Goal: Information Seeking & Learning: Check status

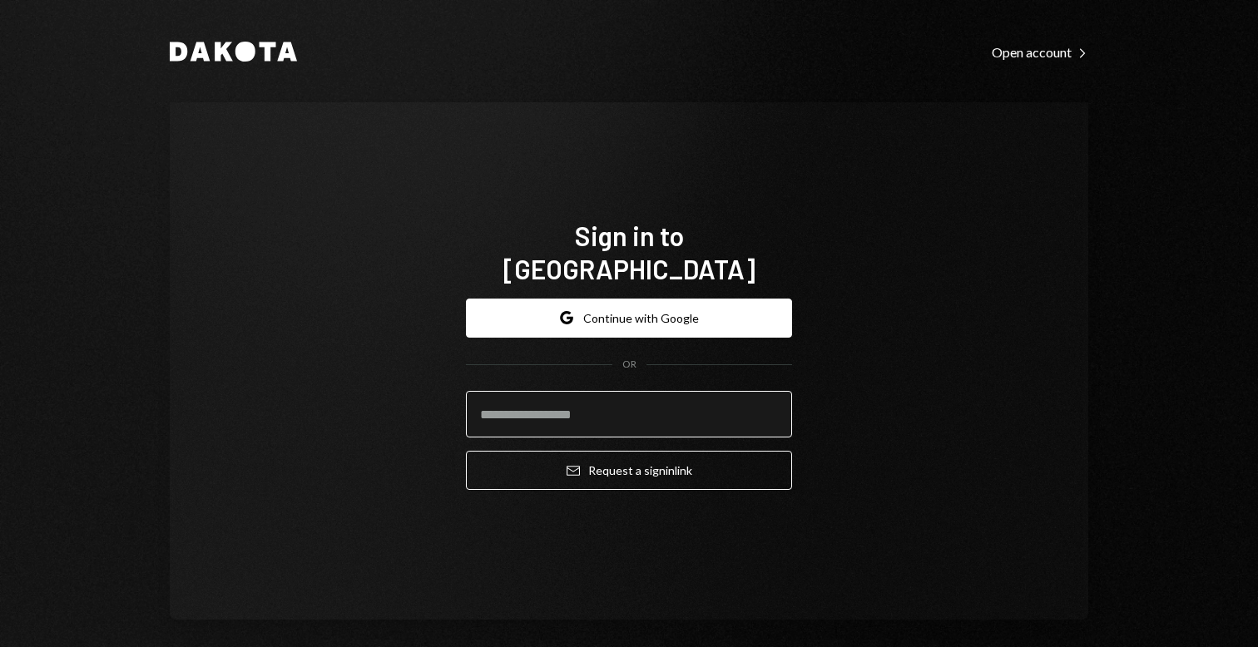
click at [554, 394] on input "email" at bounding box center [629, 414] width 326 height 47
type input "**********"
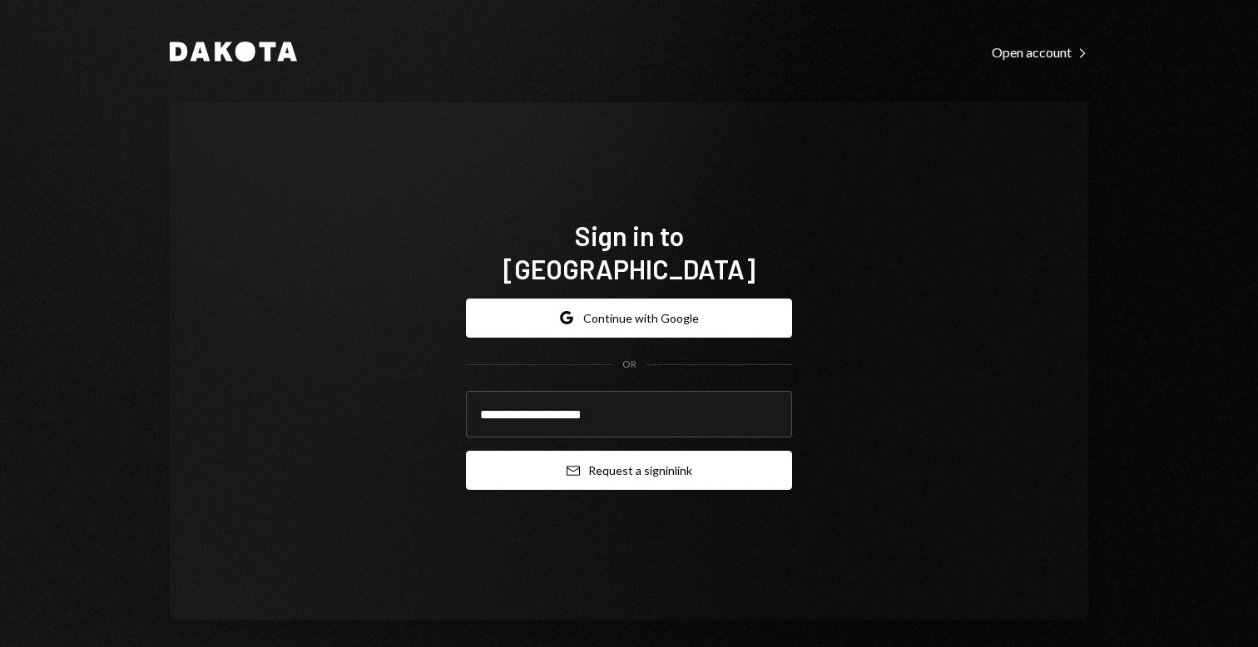
click at [611, 455] on button "Email Request a sign in link" at bounding box center [629, 470] width 326 height 39
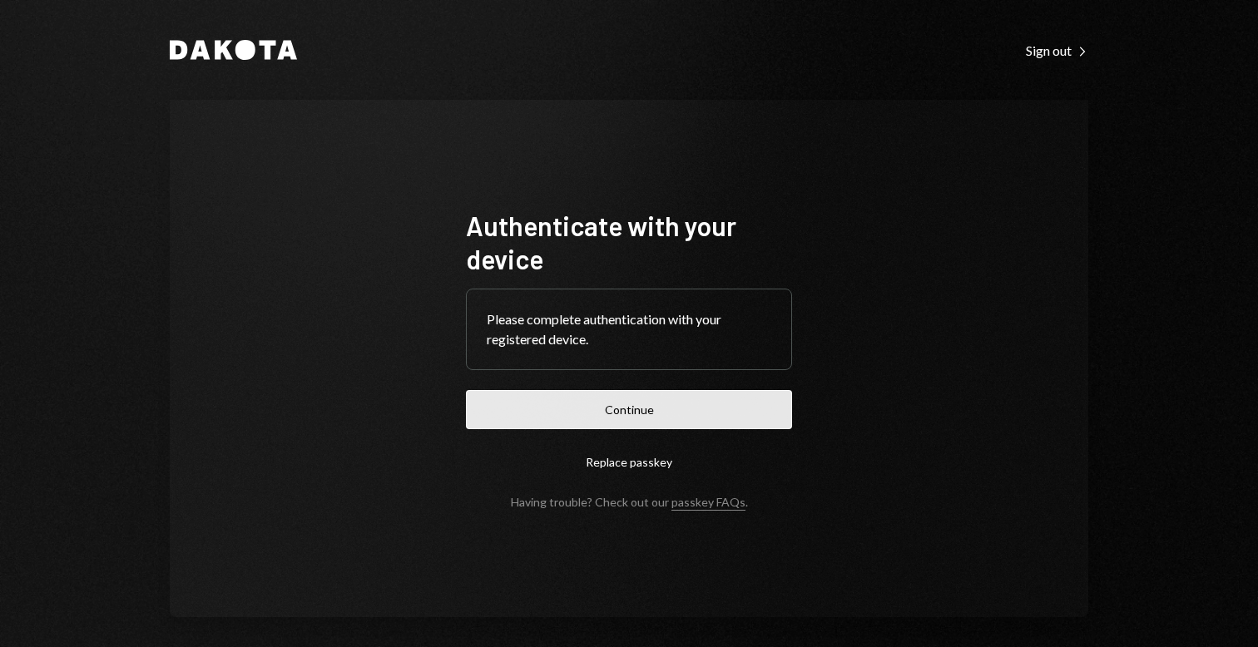
click at [606, 413] on button "Continue" at bounding box center [629, 409] width 326 height 39
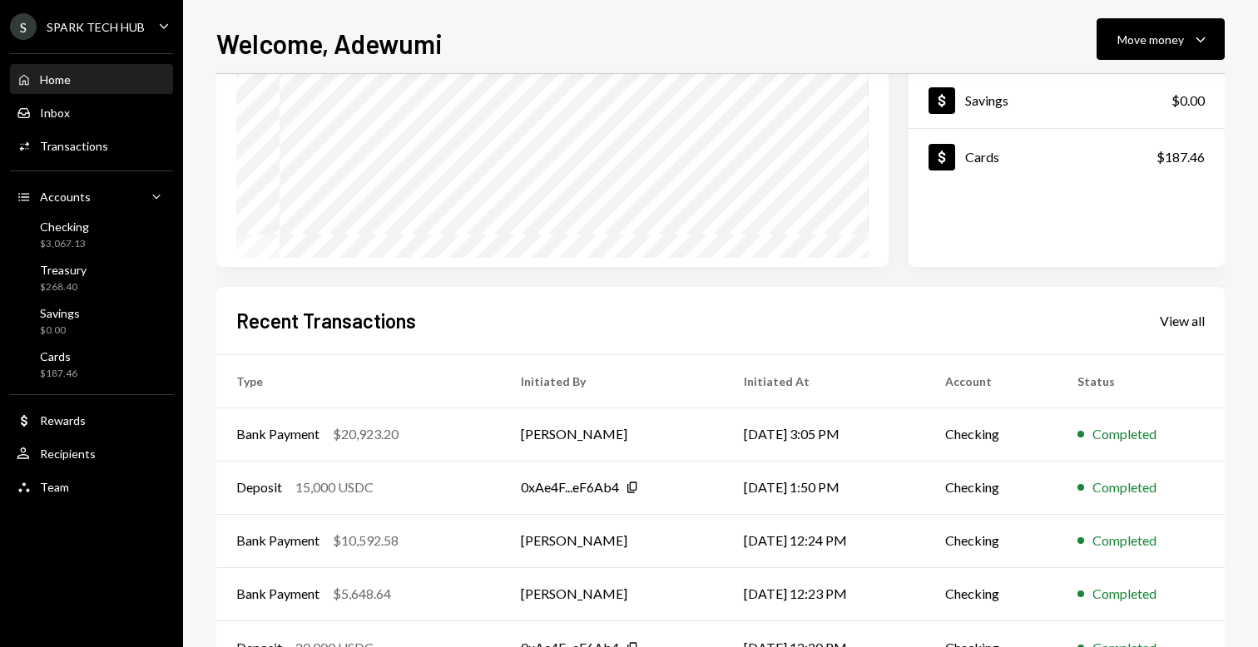
scroll to position [276, 0]
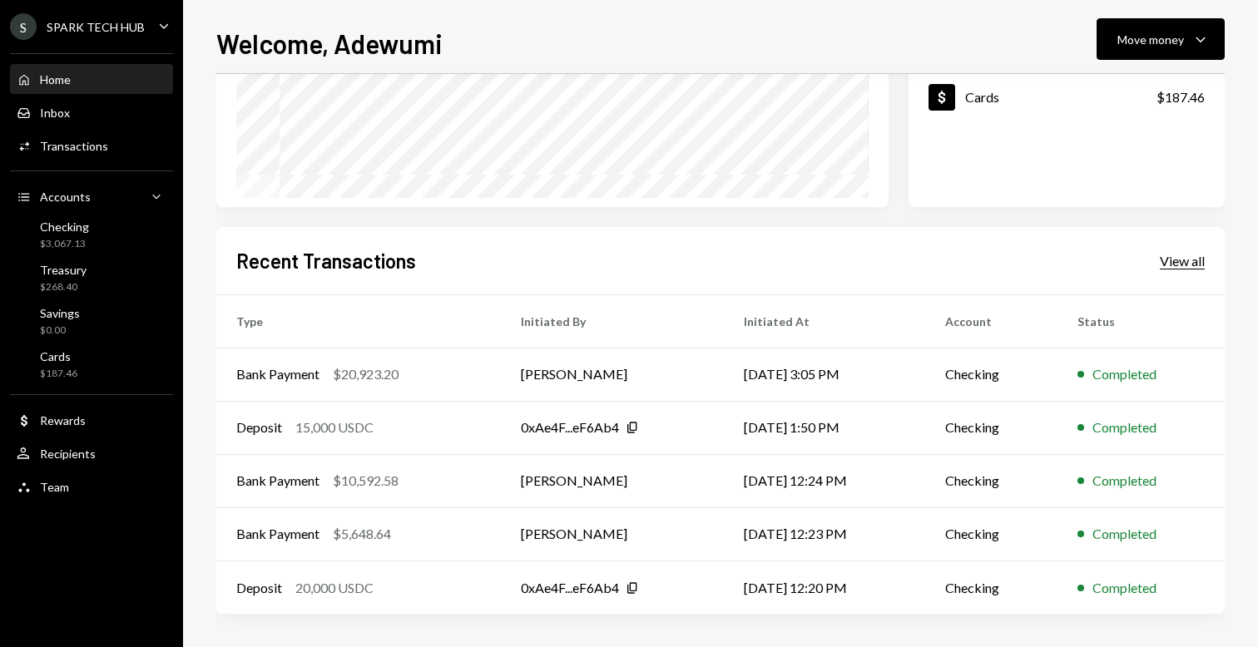
click at [1165, 259] on div "View all" at bounding box center [1182, 261] width 45 height 17
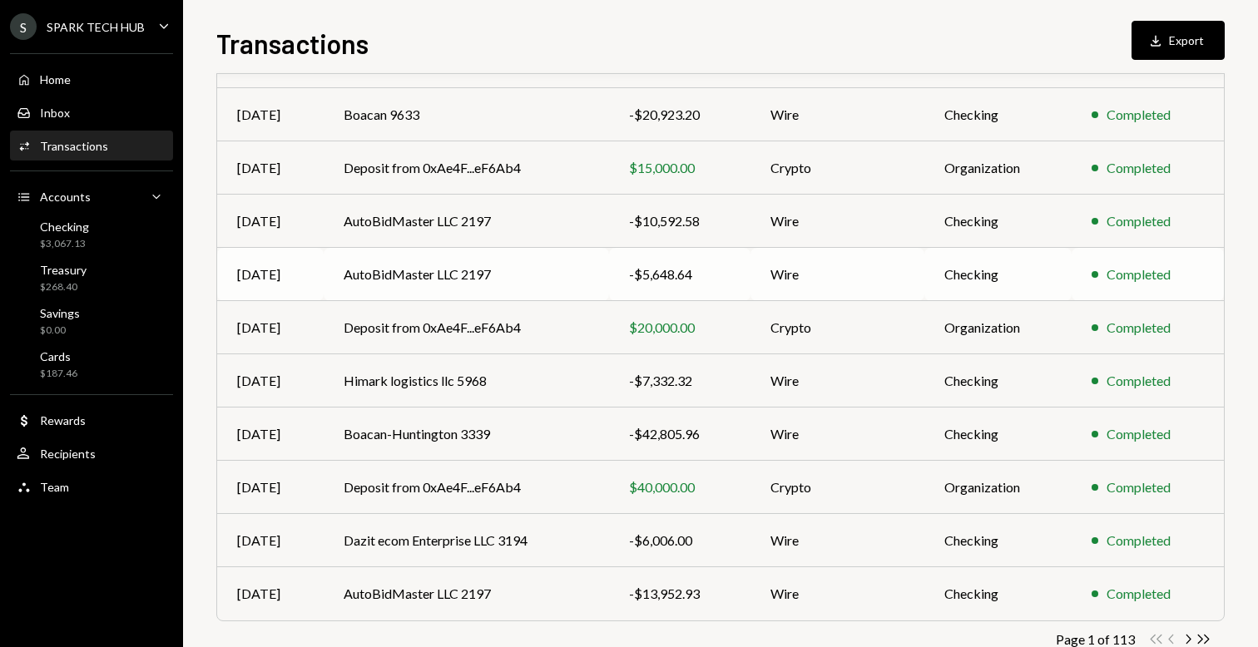
scroll to position [221, 0]
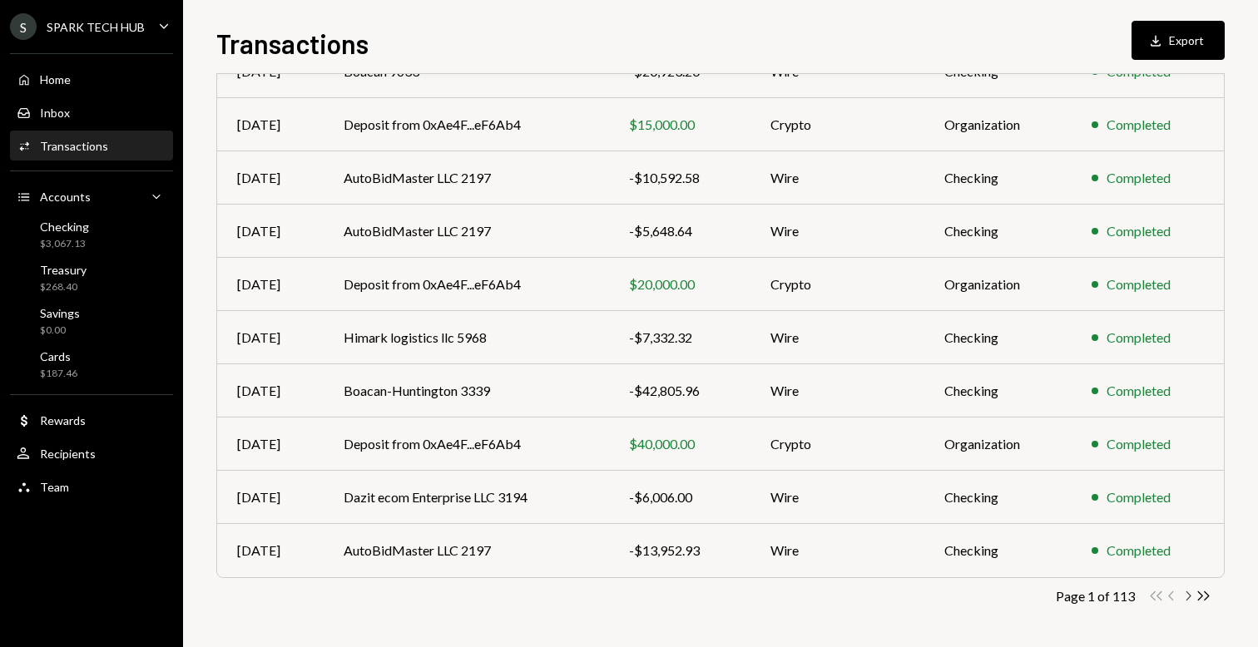
click at [1184, 603] on icon "Chevron Right" at bounding box center [1188, 596] width 16 height 16
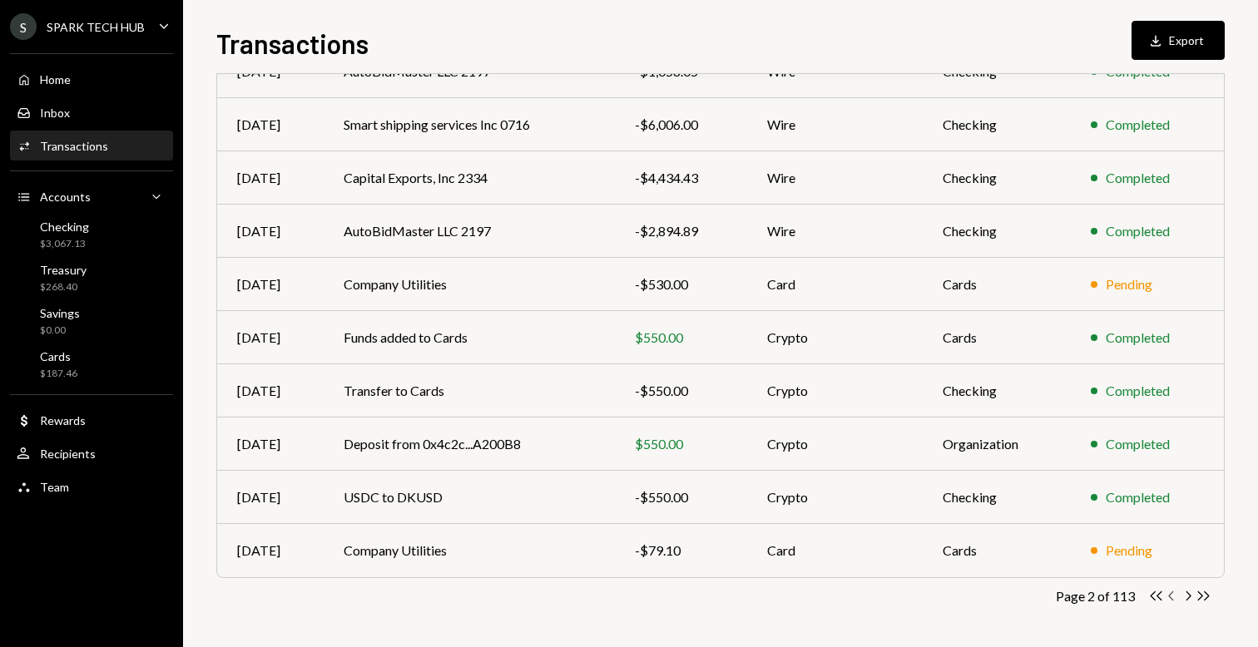
click at [1164, 595] on icon "Chevron Left" at bounding box center [1172, 596] width 16 height 16
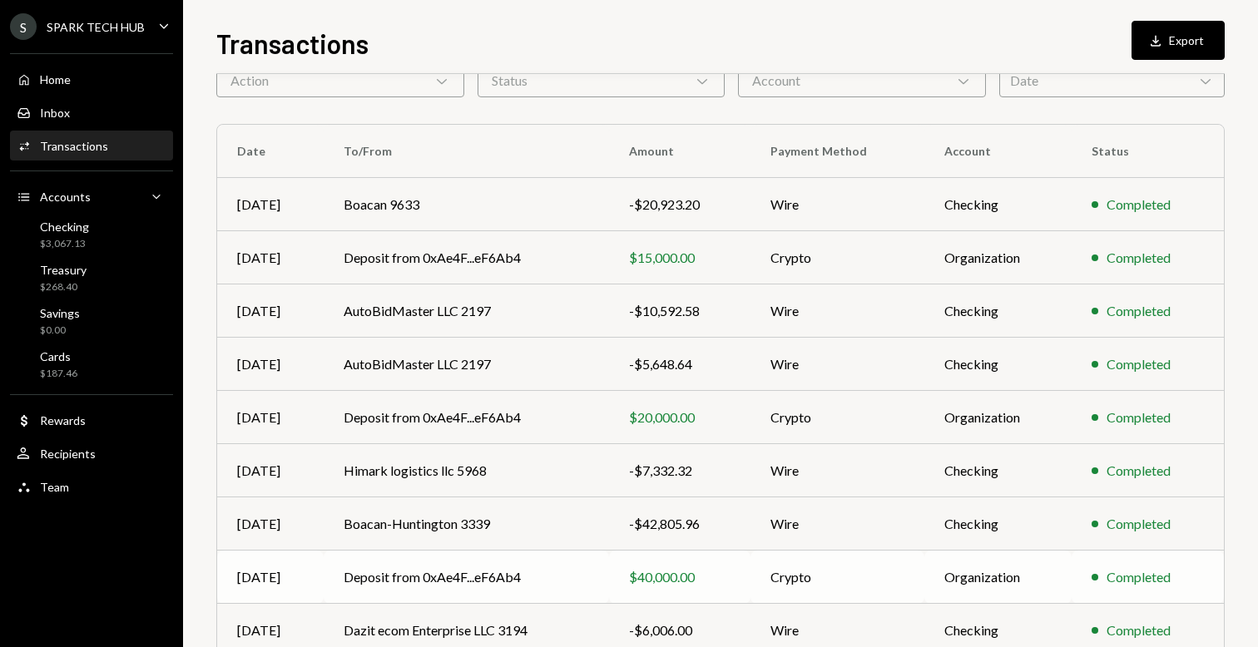
scroll to position [0, 0]
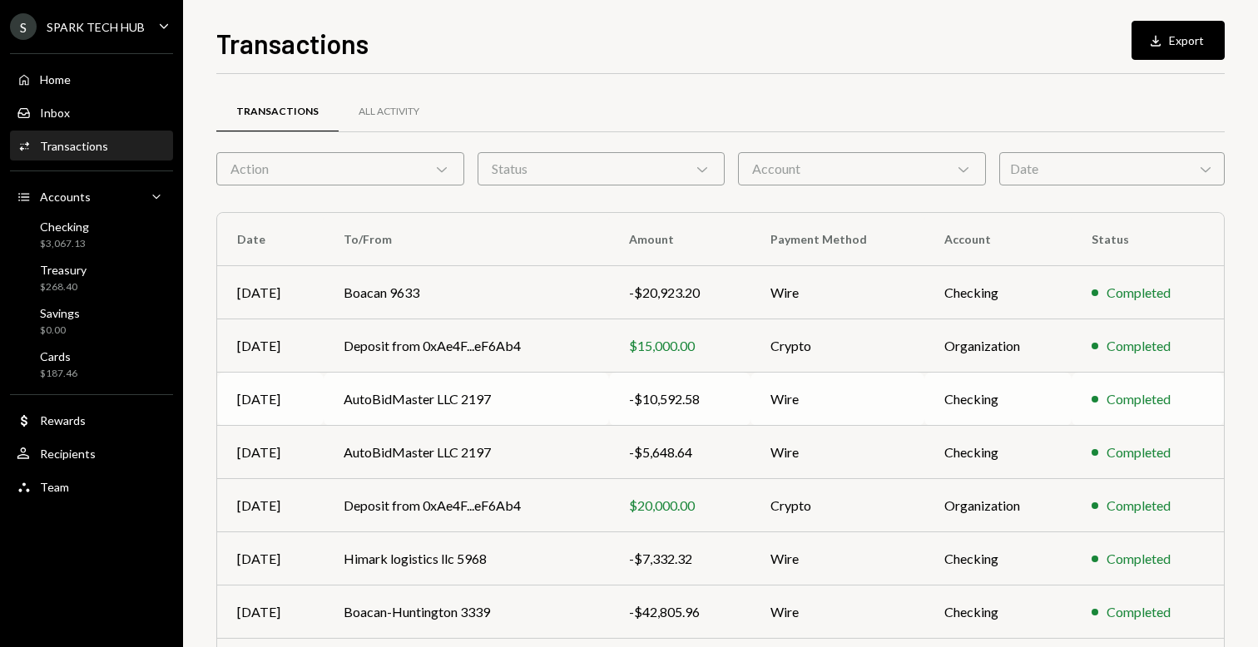
click at [580, 409] on td "AutoBidMaster LLC 2197" at bounding box center [466, 399] width 285 height 53
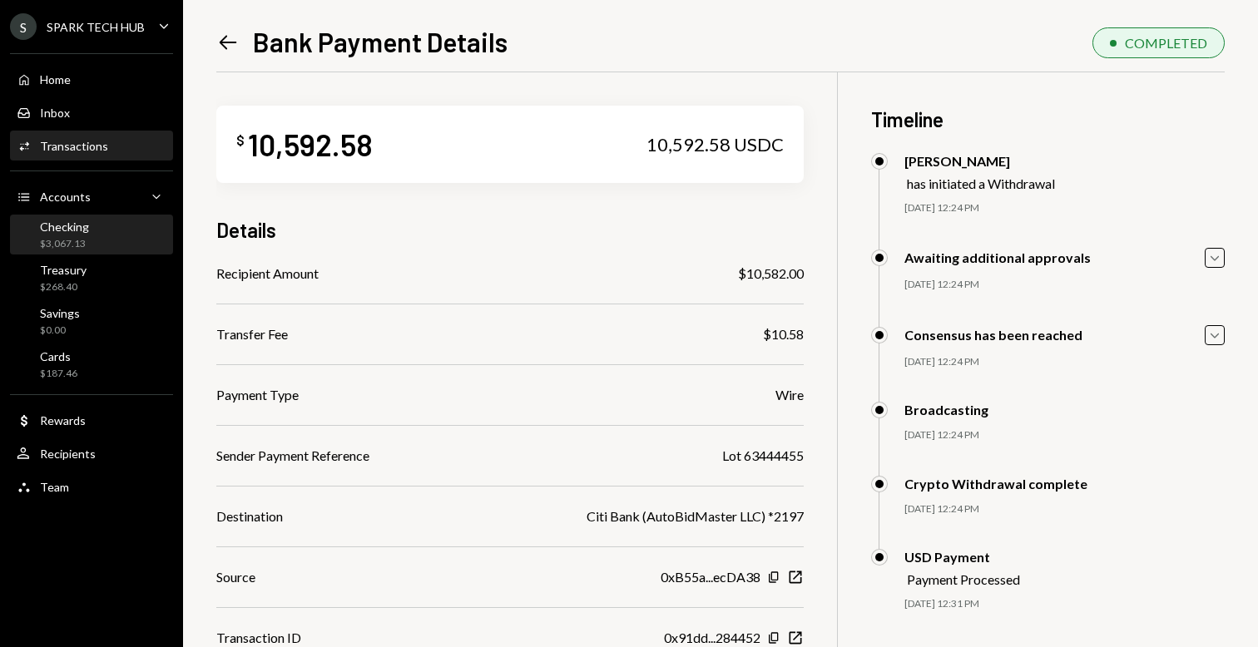
click at [106, 247] on div "Checking $3,067.13" at bounding box center [92, 236] width 150 height 32
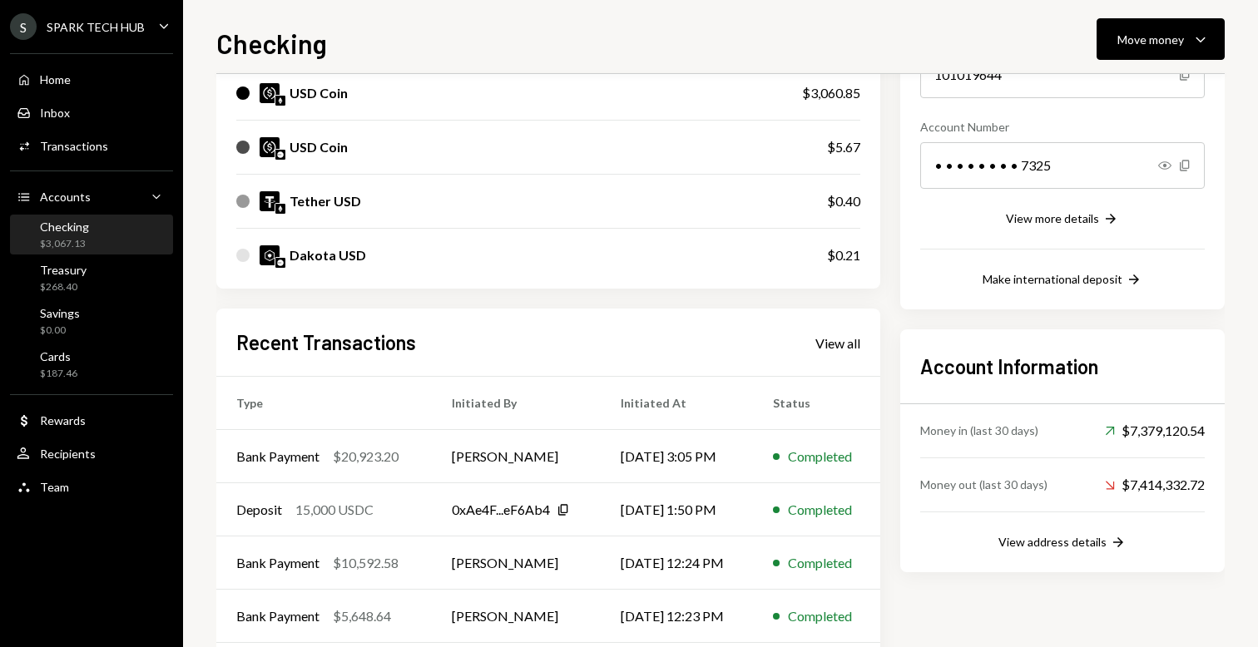
scroll to position [302, 0]
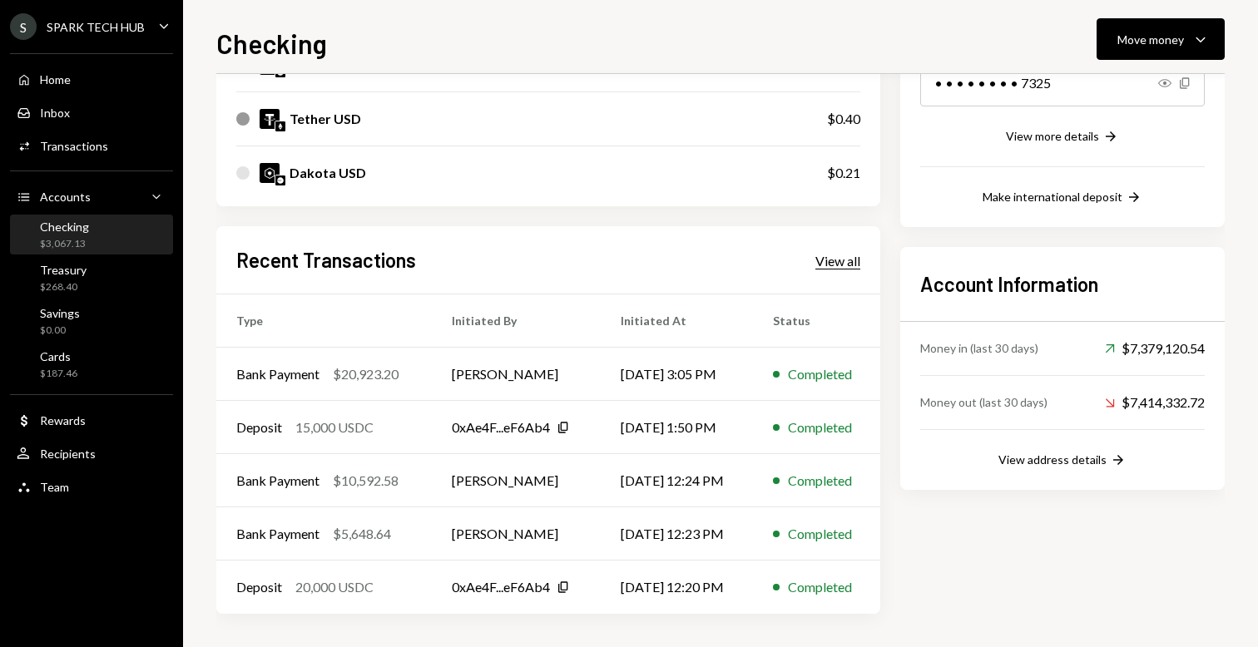
click at [823, 266] on div "View all" at bounding box center [837, 261] width 45 height 17
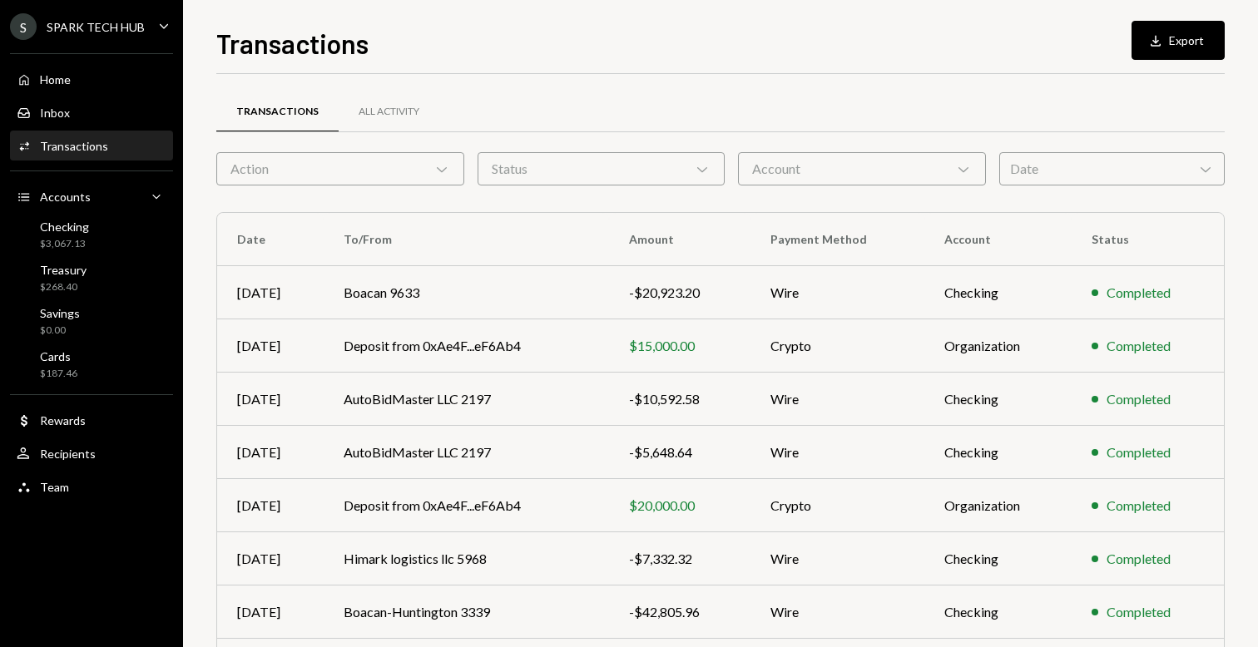
click at [816, 184] on div "Account Chevron Down" at bounding box center [862, 168] width 248 height 33
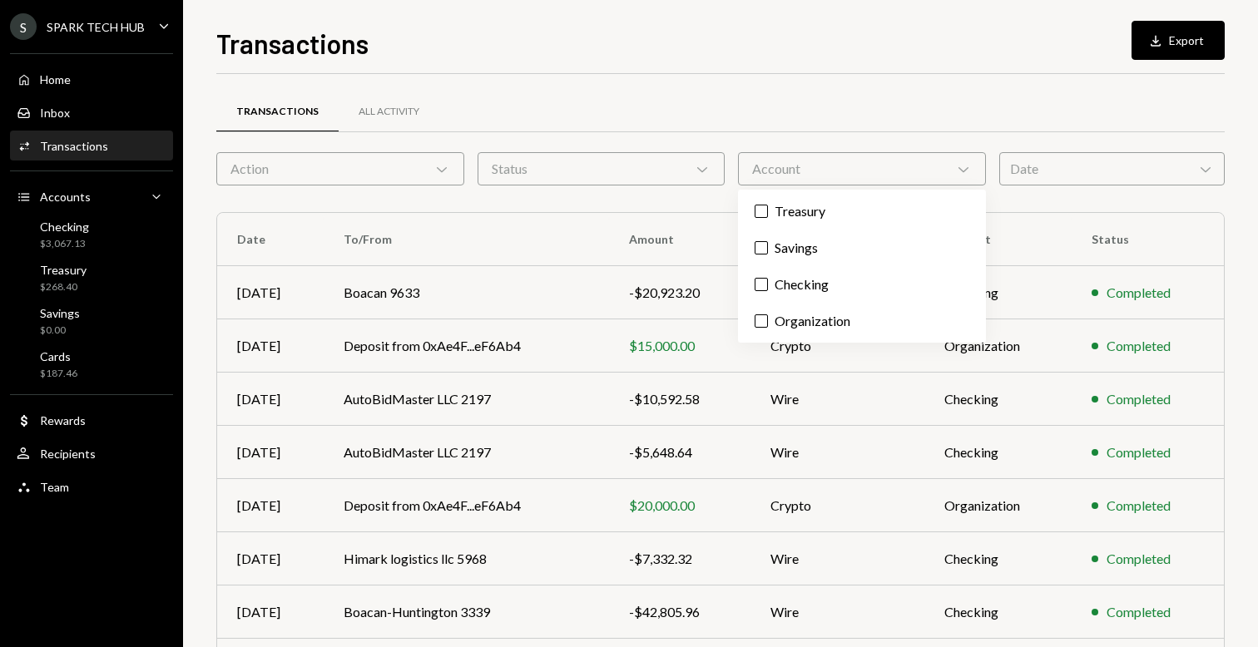
click at [371, 159] on div "Action Chevron Down" at bounding box center [340, 168] width 248 height 33
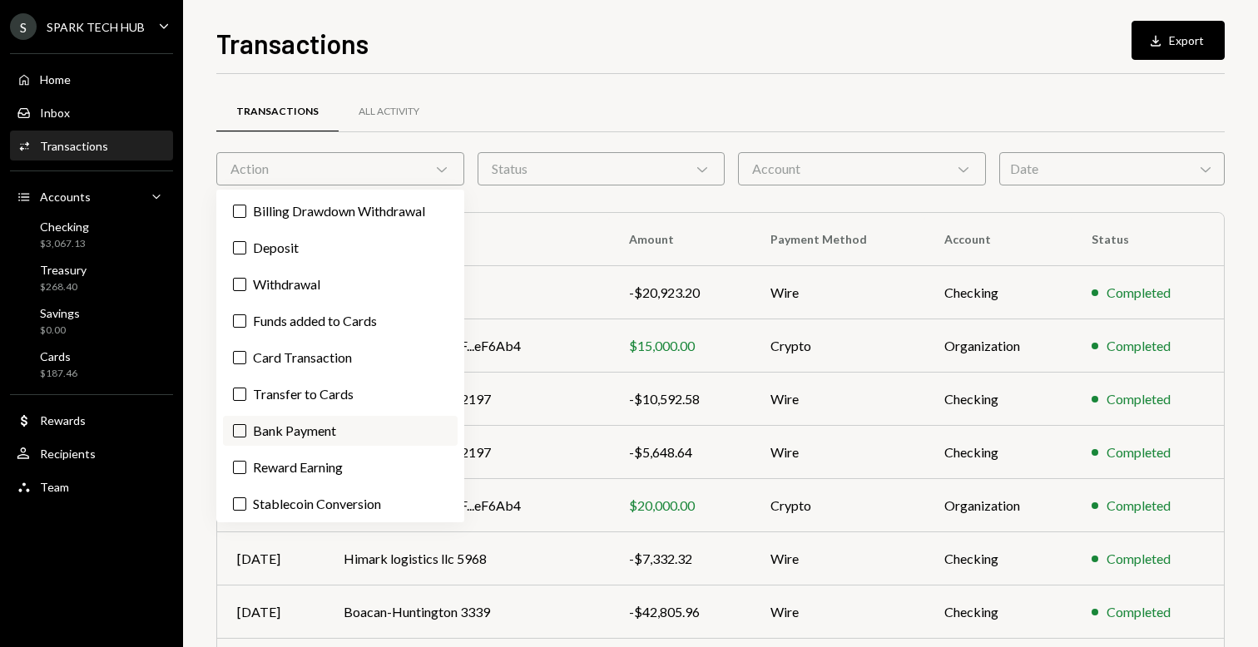
click at [298, 438] on label "Bank Payment" at bounding box center [340, 431] width 235 height 30
click at [246, 438] on button "Bank Payment" at bounding box center [239, 430] width 13 height 13
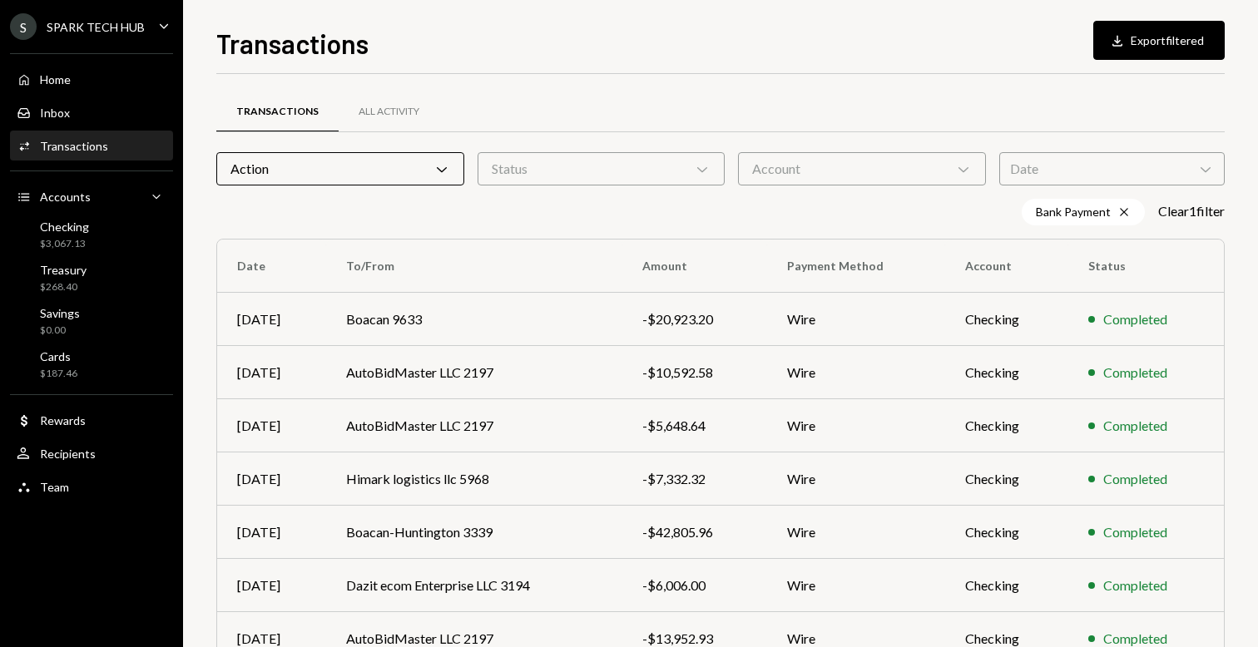
click at [549, 191] on div "Transactions All Activity Action Chevron Down Status Chevron Down Account Chevr…" at bounding box center [720, 498] width 1008 height 794
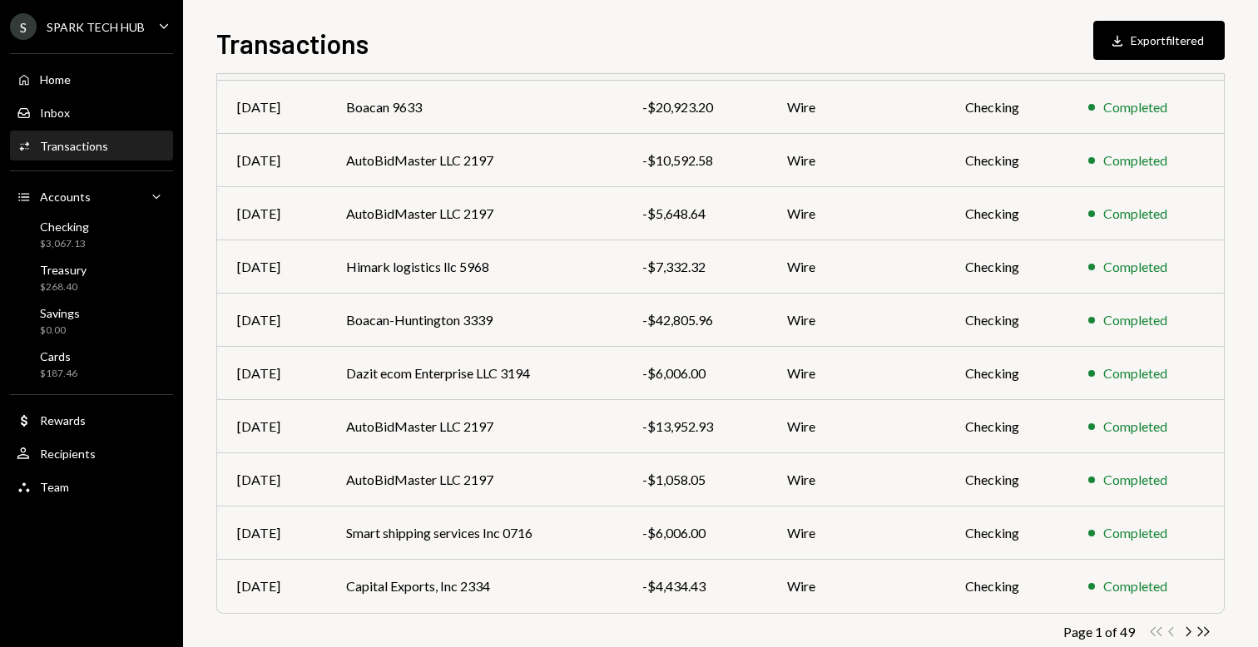
scroll to position [248, 0]
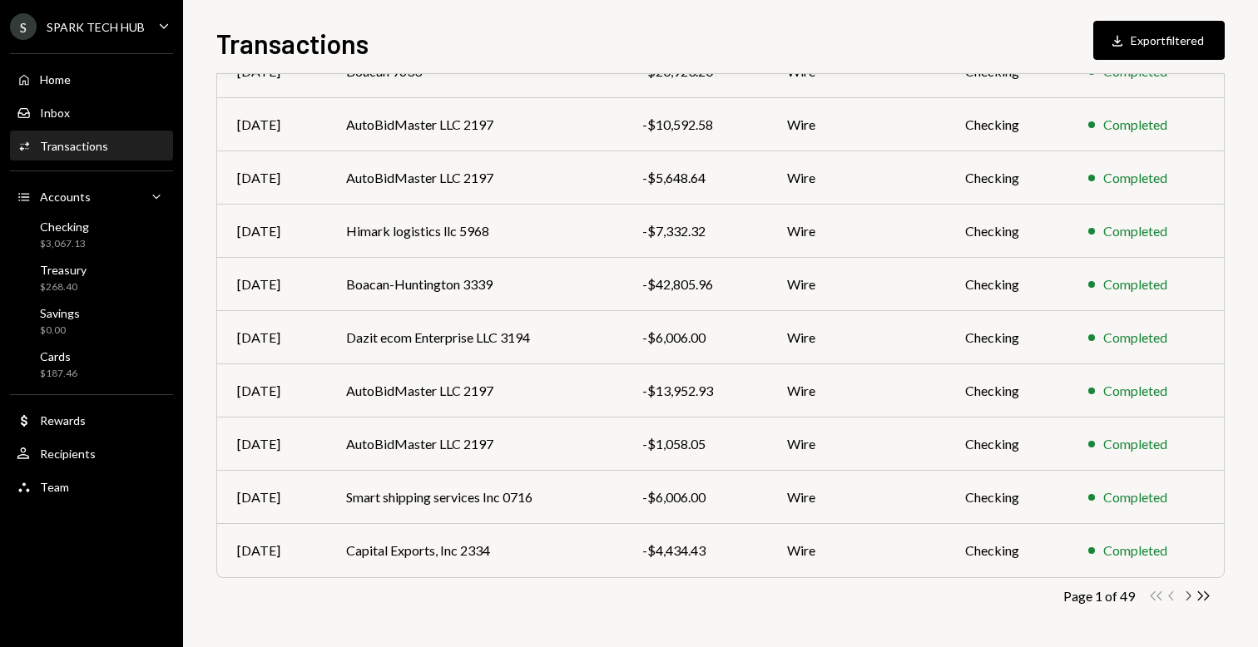
click at [1190, 596] on icon "Chevron Right" at bounding box center [1188, 596] width 16 height 16
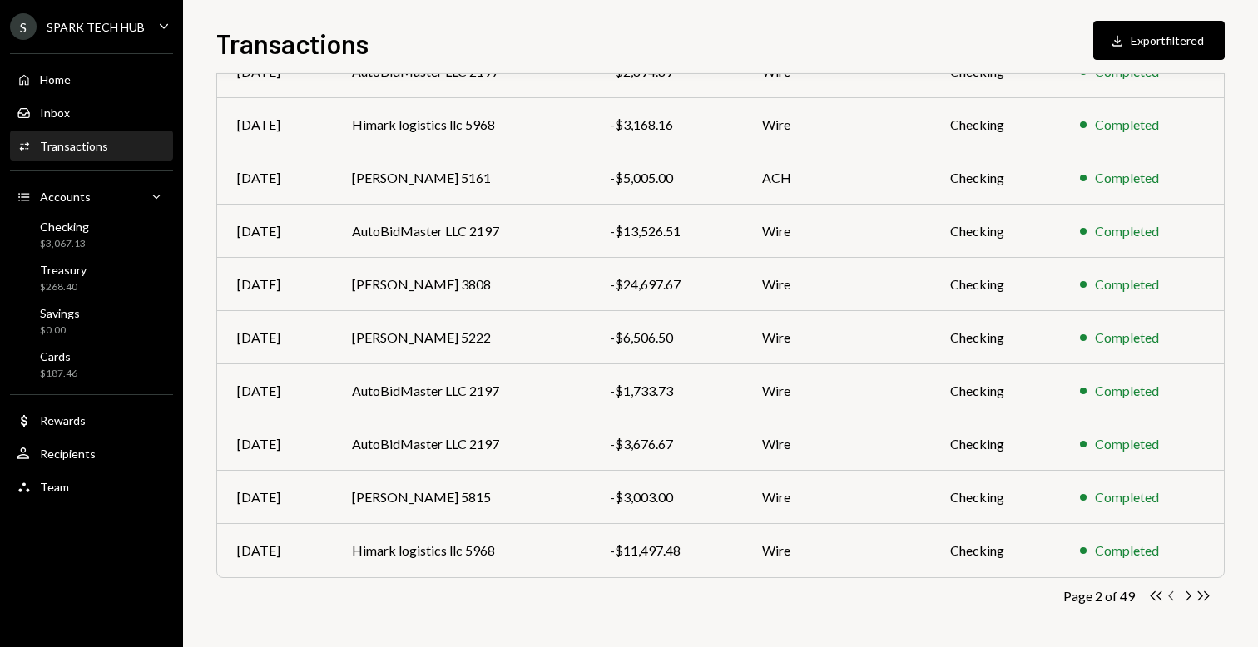
click at [1172, 594] on icon "Chevron Left" at bounding box center [1172, 596] width 16 height 16
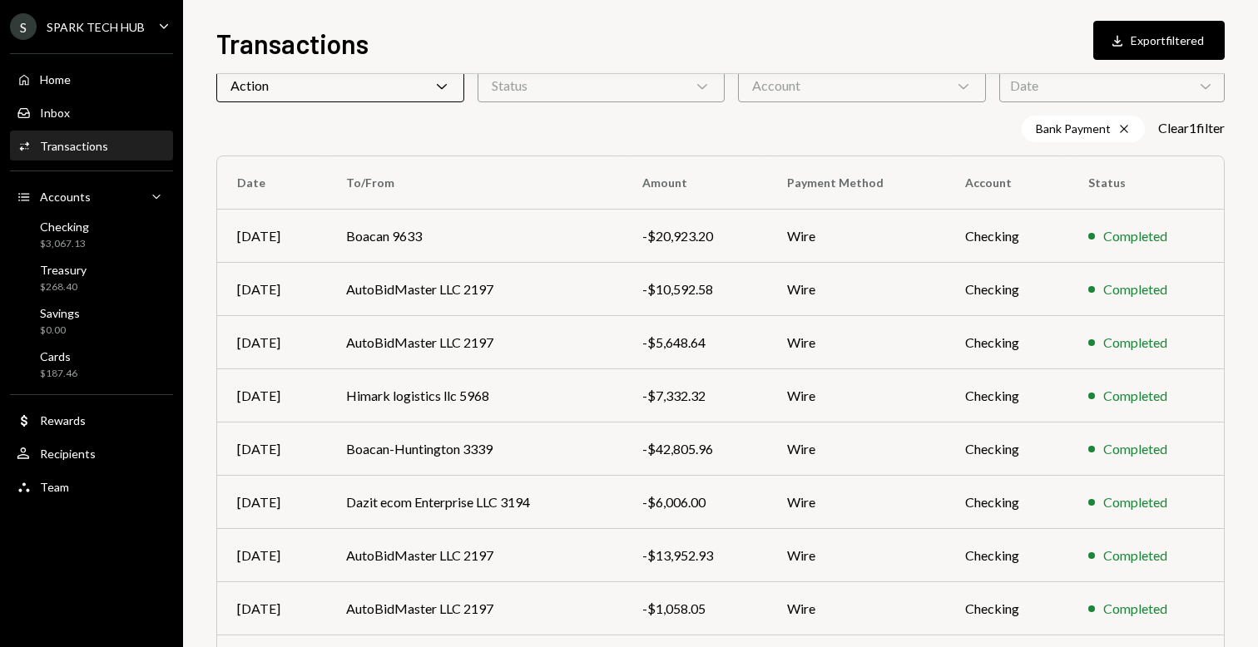
scroll to position [104, 0]
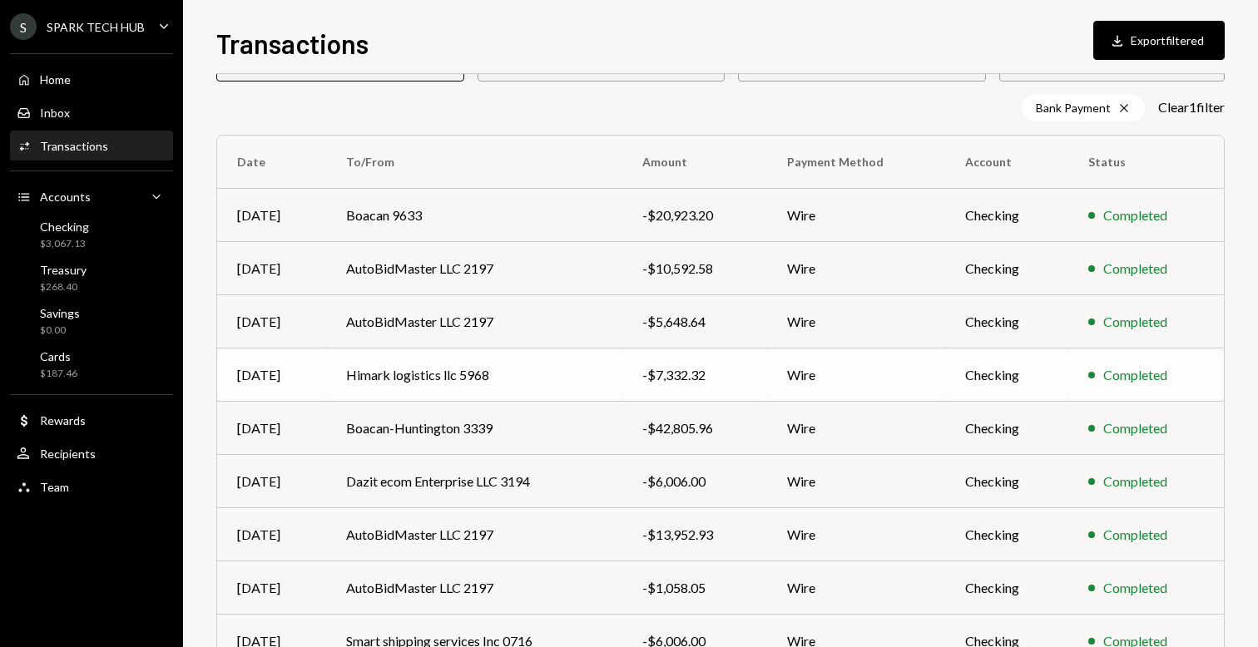
click at [635, 360] on td "-$7,332.32" at bounding box center [694, 375] width 145 height 53
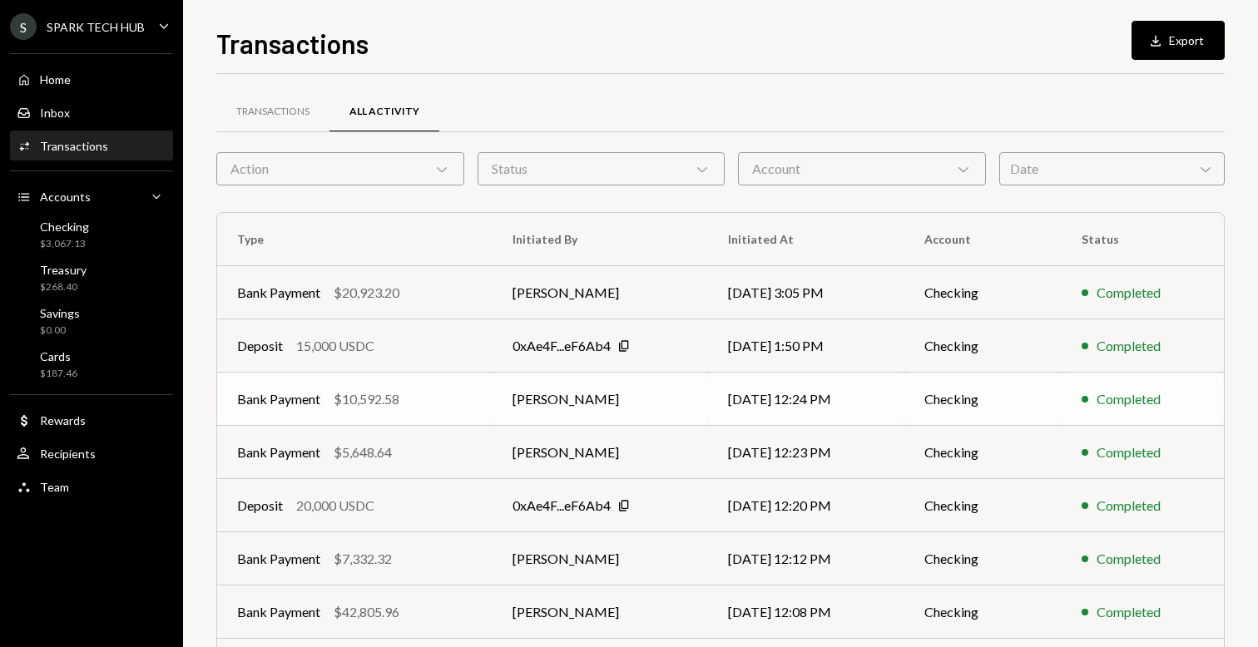
click at [643, 390] on td "[PERSON_NAME]" at bounding box center [599, 399] width 215 height 53
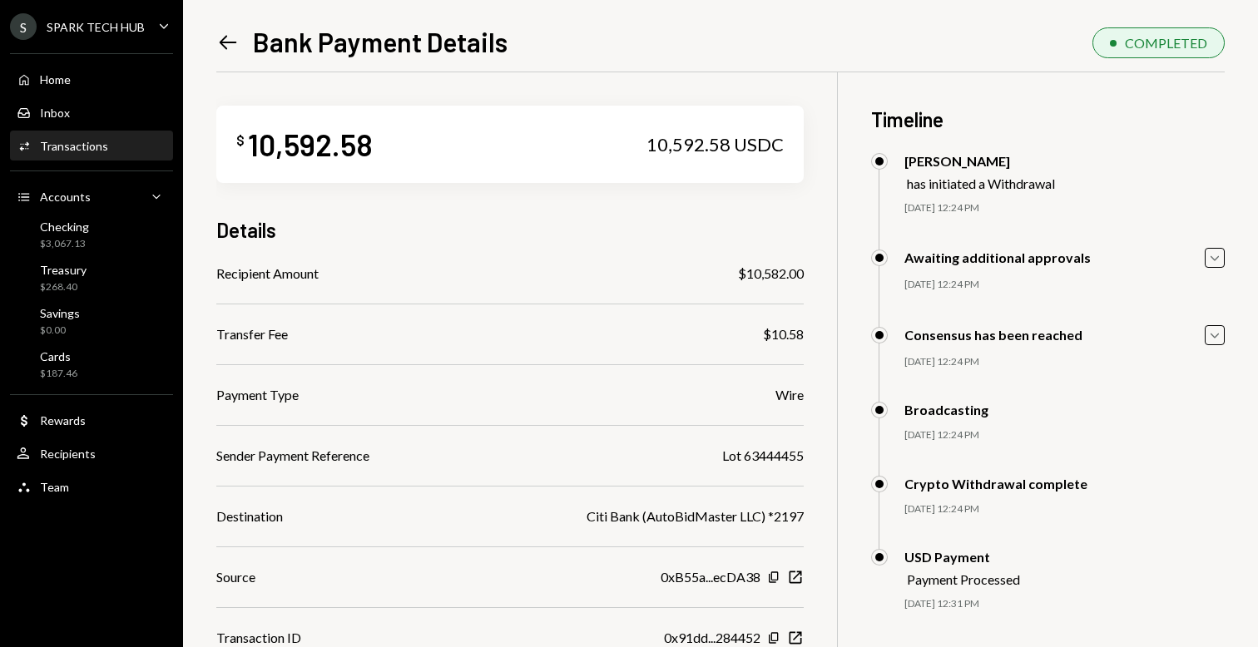
scroll to position [122, 0]
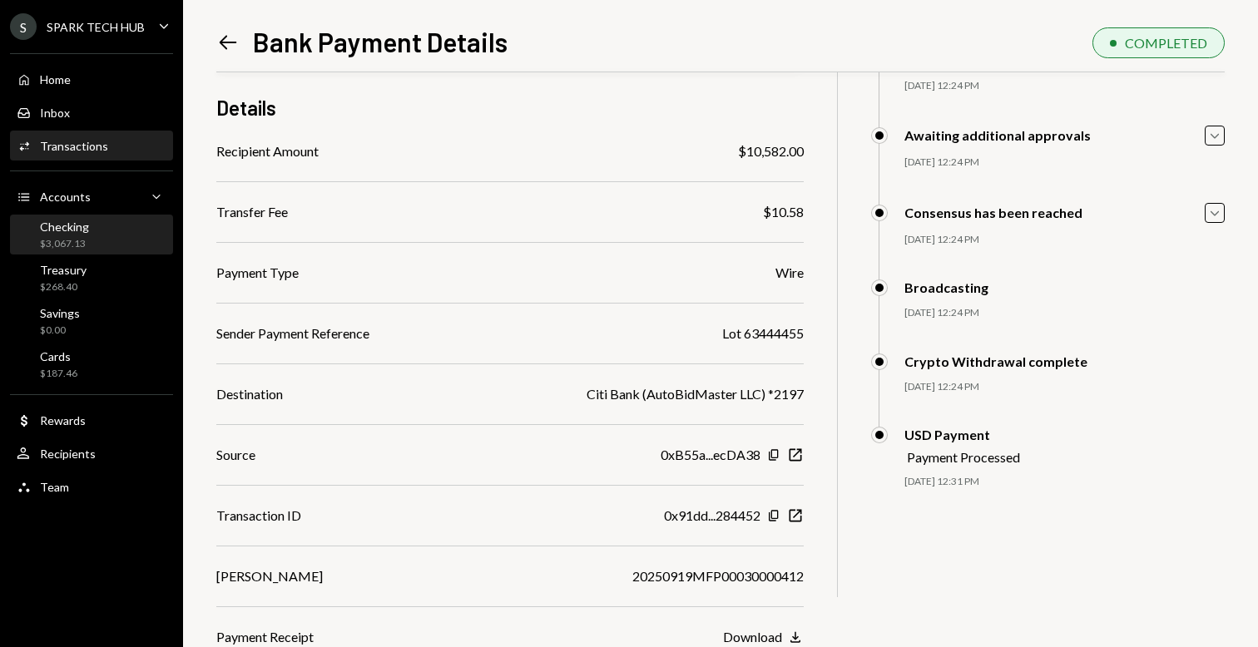
click at [77, 241] on div "$3,067.13" at bounding box center [64, 244] width 49 height 14
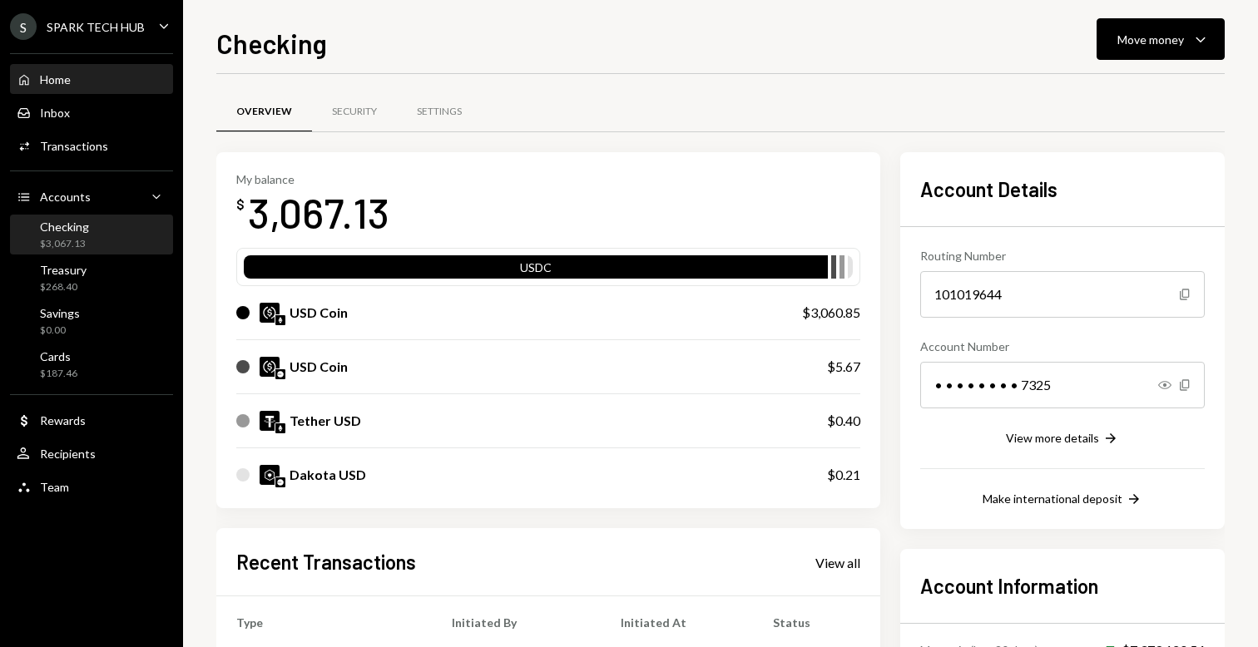
click at [104, 69] on div "Home Home" at bounding box center [92, 80] width 150 height 28
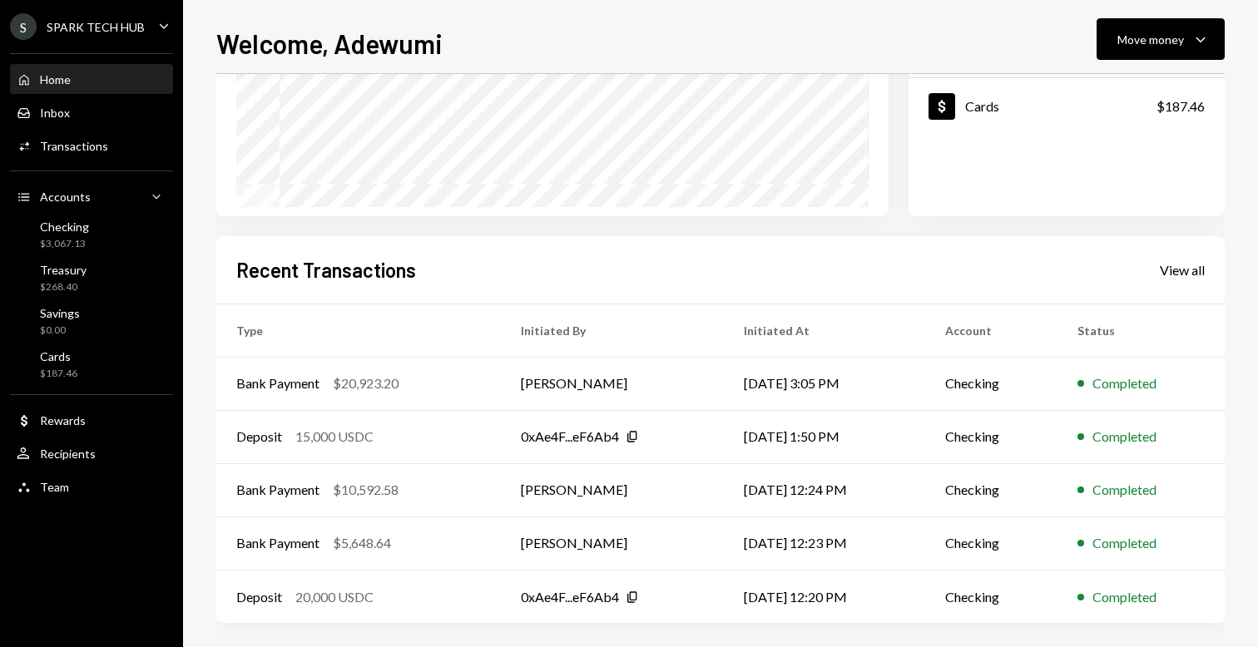
scroll to position [276, 0]
